Goal: Information Seeking & Learning: Learn about a topic

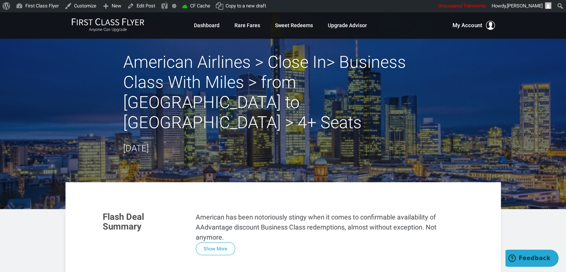
click at [54, 70] on header "American Airlines > Close In> Business Class With Miles > from Chicago to Frank…" at bounding box center [283, 110] width 566 height 197
drag, startPoint x: 54, startPoint y: 70, endPoint x: 48, endPoint y: 68, distance: 6.5
click at [48, 68] on header "American Airlines > Close In> Business Class With Miles > from Chicago to Frank…" at bounding box center [283, 110] width 566 height 197
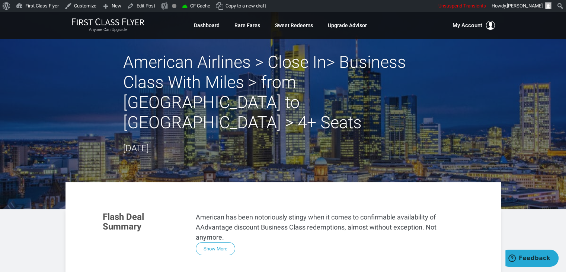
drag, startPoint x: 83, startPoint y: 74, endPoint x: 113, endPoint y: 81, distance: 30.2
click at [112, 81] on div "American Airlines > Close In> Business Class With Miles > from Chicago to Frank…" at bounding box center [282, 103] width 435 height 103
click at [113, 81] on div "American Airlines > Close In> Business Class With Miles > from Chicago to Frank…" at bounding box center [282, 103] width 435 height 103
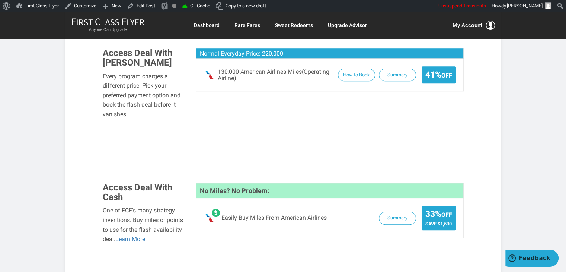
scroll to position [509, 0]
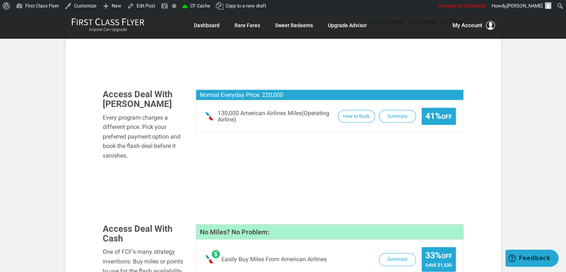
click at [53, 127] on article "American Airlines > Close In> Business Class With Miles > from Chicago to Frank…" at bounding box center [283, 56] width 566 height 1106
click at [51, 124] on article "American Airlines > Close In> Business Class With Miles > from Chicago to Frank…" at bounding box center [283, 56] width 566 height 1106
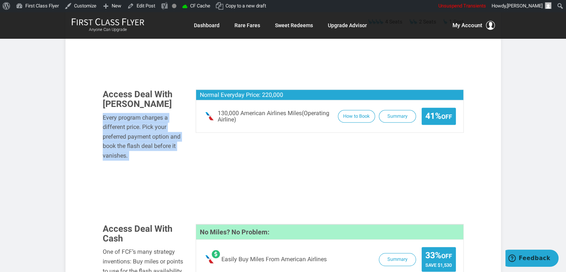
click at [51, 124] on article "American Airlines > Close In> Business Class With Miles > from Chicago to Frank…" at bounding box center [283, 56] width 566 height 1106
drag, startPoint x: 51, startPoint y: 124, endPoint x: 42, endPoint y: 110, distance: 16.1
click at [42, 110] on article "American Airlines > Close In> Business Class With Miles > from Chicago to Frank…" at bounding box center [283, 56] width 566 height 1106
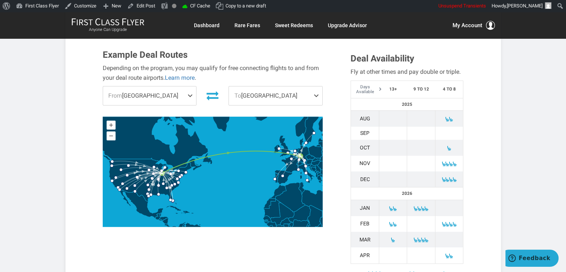
scroll to position [259, 0]
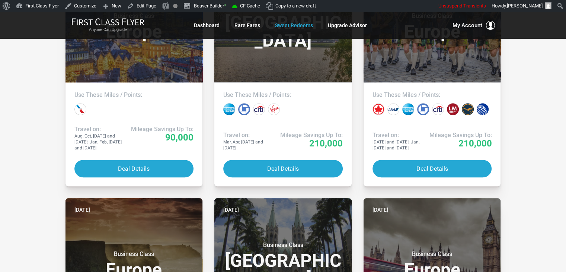
click at [520, 76] on div "All Destinations Uncheck All Africa only [GEOGRAPHIC_DATA] only [GEOGRAPHIC_DAT…" at bounding box center [283, 167] width 566 height 1015
drag, startPoint x: 520, startPoint y: 76, endPoint x: 534, endPoint y: 83, distance: 15.6
click at [534, 83] on div "All Destinations Uncheck All Africa only [GEOGRAPHIC_DATA] only [GEOGRAPHIC_DAT…" at bounding box center [283, 167] width 566 height 1015
drag, startPoint x: 534, startPoint y: 83, endPoint x: 539, endPoint y: 92, distance: 9.7
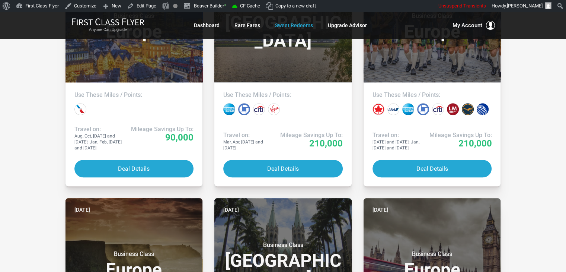
click at [539, 92] on div "All Destinations Uncheck All Africa only [GEOGRAPHIC_DATA] only [GEOGRAPHIC_DAT…" at bounding box center [283, 167] width 566 height 1015
click at [23, 121] on div "All Destinations Uncheck All Africa only [GEOGRAPHIC_DATA] only [GEOGRAPHIC_DAT…" at bounding box center [283, 167] width 566 height 1015
drag, startPoint x: 23, startPoint y: 121, endPoint x: 27, endPoint y: 105, distance: 16.0
click at [27, 105] on div "All Destinations Uncheck All Africa only [GEOGRAPHIC_DATA] only [GEOGRAPHIC_DAT…" at bounding box center [283, 167] width 566 height 1015
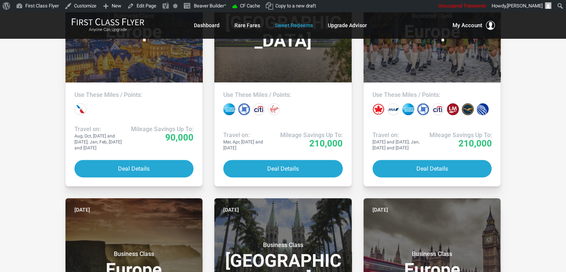
drag, startPoint x: 27, startPoint y: 105, endPoint x: 23, endPoint y: 93, distance: 13.2
click at [23, 93] on div "All Destinations Uncheck All Africa only [GEOGRAPHIC_DATA] only [GEOGRAPHIC_DAT…" at bounding box center [283, 167] width 566 height 1015
click at [16, 173] on div "All Destinations Uncheck All Africa only [GEOGRAPHIC_DATA] only [GEOGRAPHIC_DAT…" at bounding box center [283, 167] width 566 height 1015
click at [25, 151] on div "All Destinations Uncheck All Africa only [GEOGRAPHIC_DATA] only [GEOGRAPHIC_DAT…" at bounding box center [283, 167] width 566 height 1015
drag, startPoint x: 25, startPoint y: 151, endPoint x: 12, endPoint y: 116, distance: 36.8
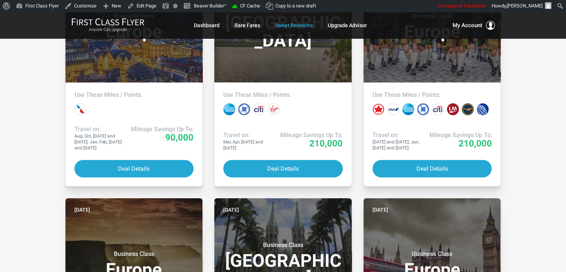
click at [12, 116] on div "All Destinations Uncheck All Africa only [GEOGRAPHIC_DATA] only [GEOGRAPHIC_DAT…" at bounding box center [283, 167] width 566 height 1015
drag, startPoint x: 12, startPoint y: 116, endPoint x: 24, endPoint y: 64, distance: 53.4
click at [24, 64] on div "All Destinations Uncheck All Africa only [GEOGRAPHIC_DATA] only [GEOGRAPHIC_DAT…" at bounding box center [283, 167] width 566 height 1015
drag, startPoint x: 24, startPoint y: 64, endPoint x: 33, endPoint y: 45, distance: 21.8
click at [33, 45] on div "All Destinations Uncheck All Africa only [GEOGRAPHIC_DATA] only [GEOGRAPHIC_DAT…" at bounding box center [283, 167] width 566 height 1015
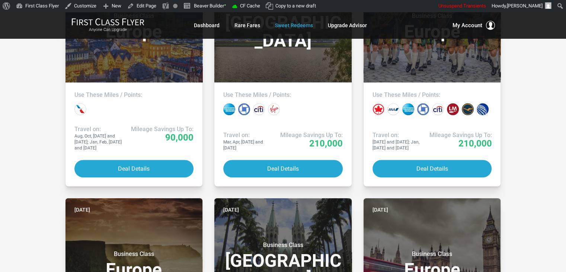
click at [45, 124] on div "All Destinations Uncheck All Africa only [GEOGRAPHIC_DATA] only [GEOGRAPHIC_DAT…" at bounding box center [283, 167] width 566 height 1015
drag, startPoint x: 45, startPoint y: 124, endPoint x: 25, endPoint y: 81, distance: 47.6
click at [25, 81] on div "All Destinations Uncheck All Africa only [GEOGRAPHIC_DATA] only [GEOGRAPHIC_DAT…" at bounding box center [283, 167] width 566 height 1015
drag, startPoint x: 25, startPoint y: 81, endPoint x: 31, endPoint y: 67, distance: 15.3
click at [31, 67] on div "All Destinations Uncheck All Africa only [GEOGRAPHIC_DATA] only [GEOGRAPHIC_DAT…" at bounding box center [283, 167] width 566 height 1015
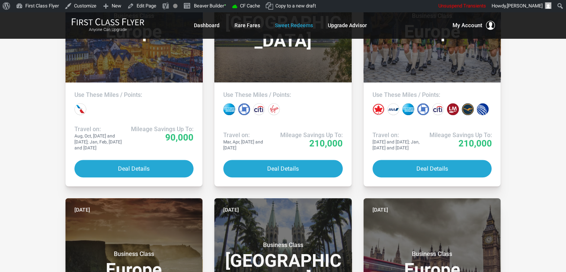
click at [39, 110] on div "All Destinations Uncheck All Africa only [GEOGRAPHIC_DATA] only [GEOGRAPHIC_DAT…" at bounding box center [283, 167] width 566 height 1015
drag, startPoint x: 39, startPoint y: 110, endPoint x: 25, endPoint y: 94, distance: 21.1
click at [25, 94] on div "All Destinations Uncheck All Africa only [GEOGRAPHIC_DATA] only [GEOGRAPHIC_DAT…" at bounding box center [283, 167] width 566 height 1015
click at [26, 89] on div "All Destinations Uncheck All Africa only [GEOGRAPHIC_DATA] only [GEOGRAPHIC_DAT…" at bounding box center [283, 167] width 566 height 1015
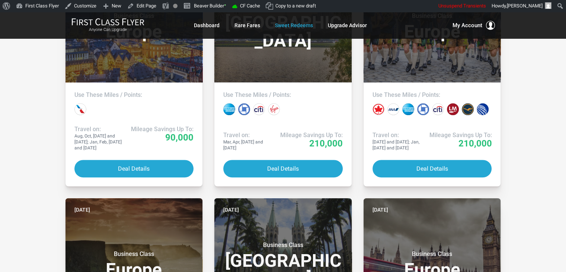
drag, startPoint x: 26, startPoint y: 89, endPoint x: 27, endPoint y: 70, distance: 19.8
click at [27, 70] on div "All Destinations Uncheck All Africa only [GEOGRAPHIC_DATA] only [GEOGRAPHIC_DAT…" at bounding box center [283, 167] width 566 height 1015
click at [545, 94] on div "All Destinations Uncheck All Africa only [GEOGRAPHIC_DATA] only [GEOGRAPHIC_DAT…" at bounding box center [283, 167] width 566 height 1015
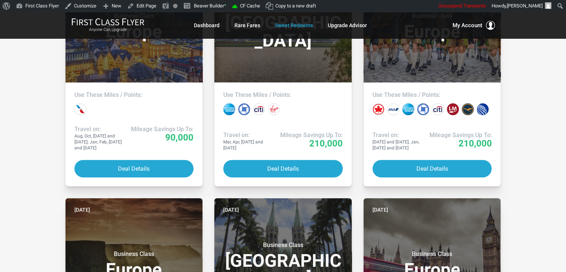
click at [546, 67] on div "All Destinations Uncheck All Africa only [GEOGRAPHIC_DATA] only [GEOGRAPHIC_DAT…" at bounding box center [283, 167] width 566 height 1015
drag, startPoint x: 546, startPoint y: 67, endPoint x: 546, endPoint y: 57, distance: 10.4
click at [546, 57] on div "All Destinations Uncheck All Africa only [GEOGRAPHIC_DATA] only [GEOGRAPHIC_DAT…" at bounding box center [283, 167] width 566 height 1015
click at [395, 6] on div "Skip to toolbar About WordPress About WordPress [DOMAIN_NAME] Documentation Sup…" at bounding box center [283, 6] width 566 height 12
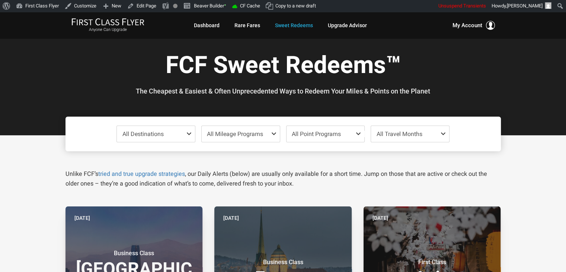
click at [395, 6] on div "Skip to toolbar About WordPress About WordPress [DOMAIN_NAME] Documentation Sup…" at bounding box center [283, 6] width 566 height 12
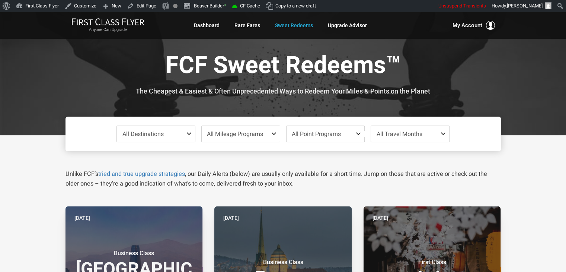
drag, startPoint x: 395, startPoint y: 6, endPoint x: 384, endPoint y: 8, distance: 11.3
click at [384, 8] on div "Skip to toolbar About WordPress About WordPress [DOMAIN_NAME] Documentation Sup…" at bounding box center [283, 6] width 566 height 12
drag, startPoint x: 384, startPoint y: 8, endPoint x: 380, endPoint y: 7, distance: 4.6
click at [380, 7] on div "Skip to toolbar About WordPress About WordPress [DOMAIN_NAME] Documentation Sup…" at bounding box center [283, 6] width 566 height 12
click at [90, 65] on h1 "FCF Sweet Redeems™" at bounding box center [283, 66] width 424 height 29
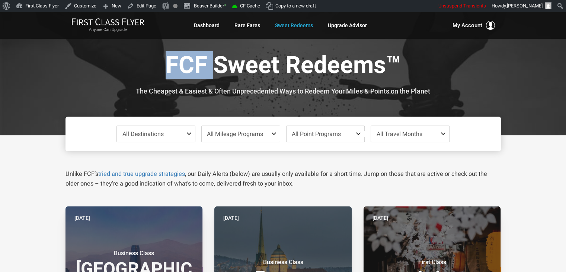
click at [90, 65] on h1 "FCF Sweet Redeems™" at bounding box center [283, 66] width 424 height 29
click at [80, 77] on h1 "FCF Sweet Redeems™" at bounding box center [283, 66] width 424 height 29
drag, startPoint x: 80, startPoint y: 77, endPoint x: 74, endPoint y: 82, distance: 7.1
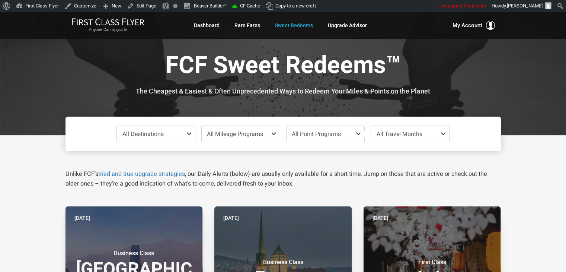
click at [74, 82] on div "FCF Sweet Redeems™ The Cheapest & Easiest & Often Unprecedented Ways to Redeem …" at bounding box center [282, 73] width 435 height 43
click at [52, 102] on div at bounding box center [283, 73] width 566 height 123
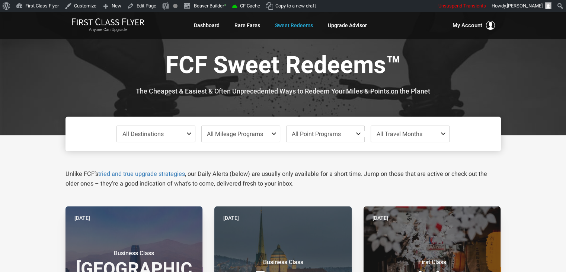
drag, startPoint x: 37, startPoint y: 179, endPoint x: 29, endPoint y: 200, distance: 22.7
drag, startPoint x: 29, startPoint y: 200, endPoint x: 37, endPoint y: 225, distance: 26.6
drag, startPoint x: 37, startPoint y: 225, endPoint x: 20, endPoint y: 239, distance: 21.7
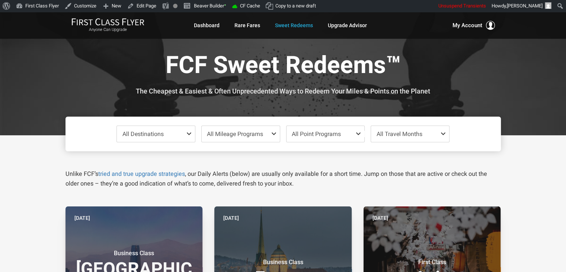
drag, startPoint x: 515, startPoint y: 189, endPoint x: 527, endPoint y: 178, distance: 16.3
drag, startPoint x: 527, startPoint y: 178, endPoint x: 101, endPoint y: 70, distance: 439.4
click at [101, 70] on h1 "FCF Sweet Redeems™" at bounding box center [283, 66] width 424 height 29
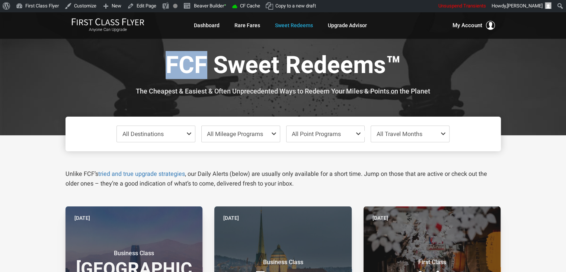
drag, startPoint x: 101, startPoint y: 70, endPoint x: 93, endPoint y: 64, distance: 9.9
click at [93, 64] on h1 "FCF Sweet Redeems™" at bounding box center [283, 66] width 424 height 29
click at [91, 64] on h1 "FCF Sweet Redeems™" at bounding box center [283, 66] width 424 height 29
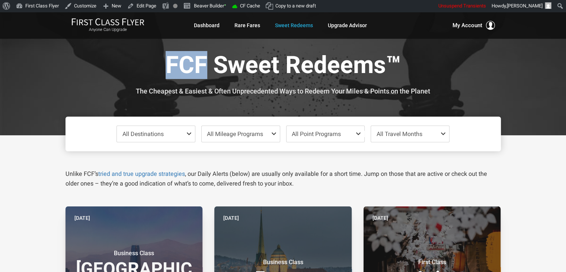
click at [91, 64] on h1 "FCF Sweet Redeems™" at bounding box center [283, 66] width 424 height 29
click at [77, 73] on h1 "FCF Sweet Redeems™" at bounding box center [283, 66] width 424 height 29
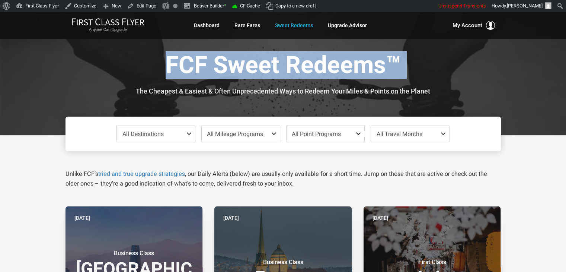
click at [77, 73] on h1 "FCF Sweet Redeems™" at bounding box center [283, 66] width 424 height 29
click at [70, 69] on div "FCF Sweet Redeems™ The Cheapest & Easiest & Often Unprecedented Ways to Redeem …" at bounding box center [282, 73] width 435 height 43
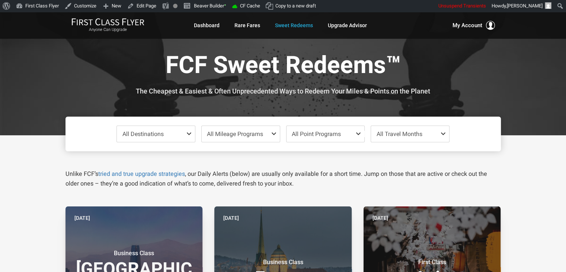
drag, startPoint x: 67, startPoint y: 68, endPoint x: 58, endPoint y: 63, distance: 10.7
click at [58, 63] on div at bounding box center [283, 73] width 566 height 123
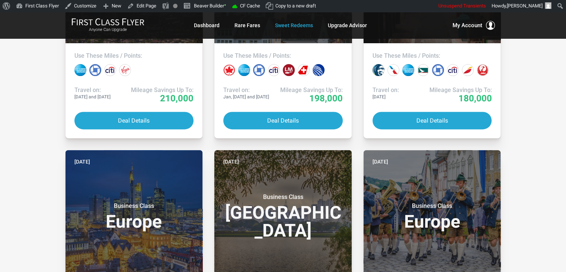
scroll to position [475, 0]
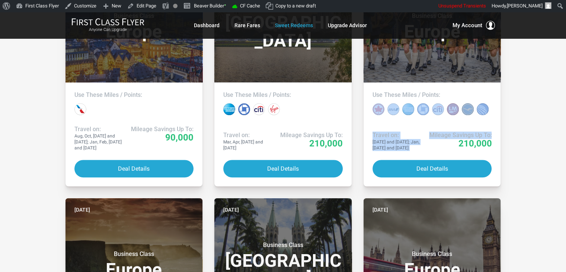
drag, startPoint x: 562, startPoint y: 133, endPoint x: 571, endPoint y: 96, distance: 37.9
click at [566, 96] on html "Anyone Can Upgrade Dashboard Rare Fares Sweet Redeems Upgrade Advisor Profile L…" at bounding box center [283, 213] width 566 height 1352
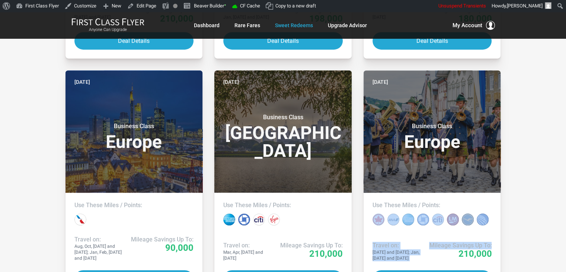
scroll to position [317, 0]
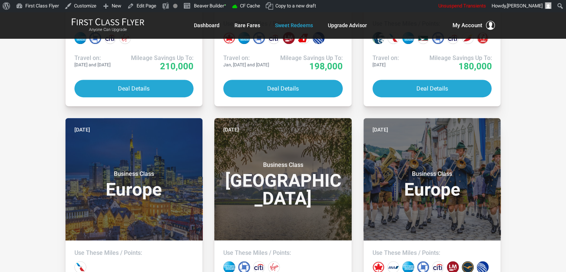
drag, startPoint x: 535, startPoint y: 106, endPoint x: 542, endPoint y: 100, distance: 9.2
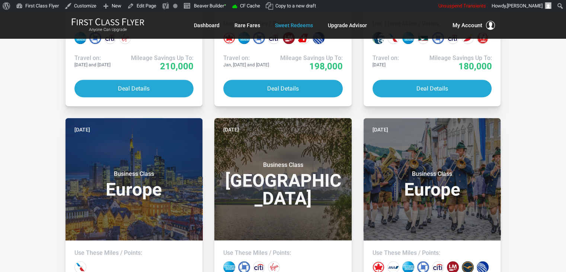
drag, startPoint x: 536, startPoint y: 88, endPoint x: 536, endPoint y: 76, distance: 11.9
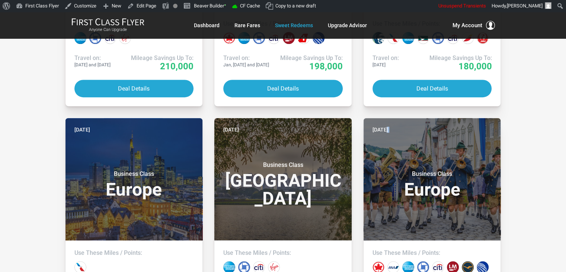
drag, startPoint x: 515, startPoint y: 137, endPoint x: 521, endPoint y: 143, distance: 8.4
drag, startPoint x: 521, startPoint y: 143, endPoint x: 515, endPoint y: 79, distance: 63.9
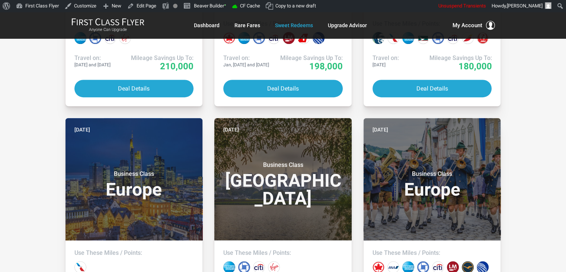
drag, startPoint x: 515, startPoint y: 79, endPoint x: 524, endPoint y: 71, distance: 11.9
